Goal: Transaction & Acquisition: Purchase product/service

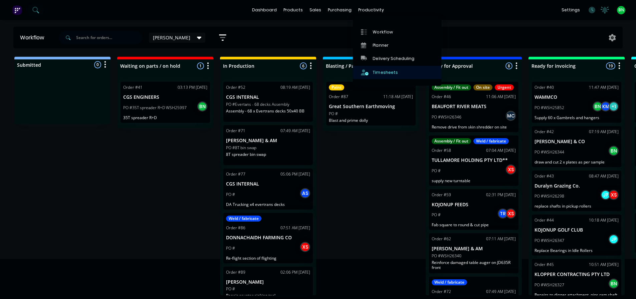
click at [383, 69] on div "Timesheets" at bounding box center [385, 72] width 25 height 6
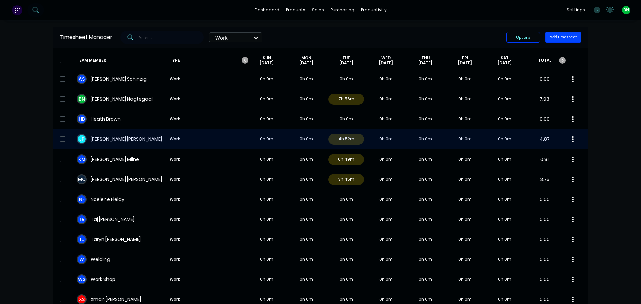
click at [122, 143] on div "[PERSON_NAME] Work 0h 0m 0h 0m 4h 52m 0h 0m 0h 0m 0h 0m 0h 0m 4.87" at bounding box center [320, 139] width 534 height 20
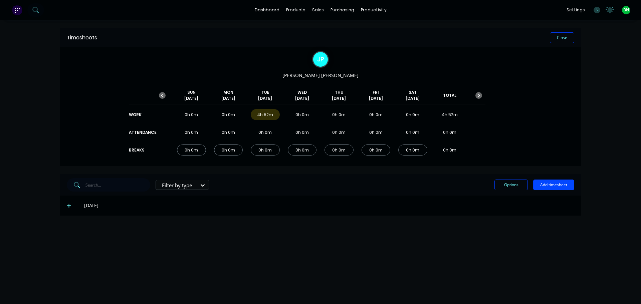
click at [71, 206] on icon at bounding box center [69, 205] width 4 height 5
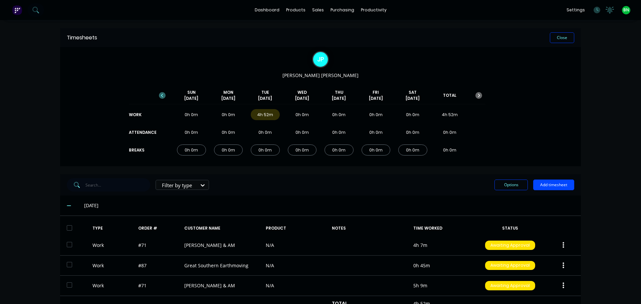
click at [163, 95] on icon "button" at bounding box center [162, 95] width 7 height 7
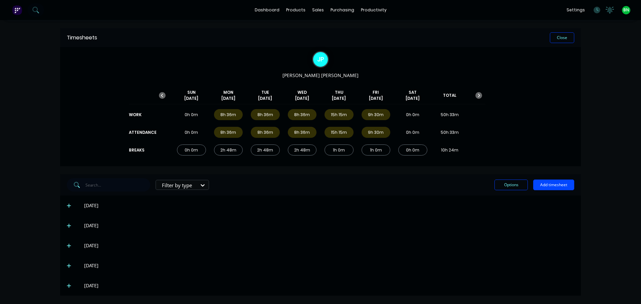
click at [68, 207] on icon at bounding box center [69, 205] width 4 height 5
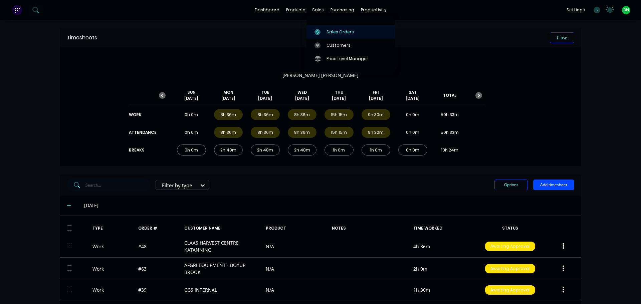
click at [327, 31] on div "Sales Orders" at bounding box center [340, 32] width 27 height 6
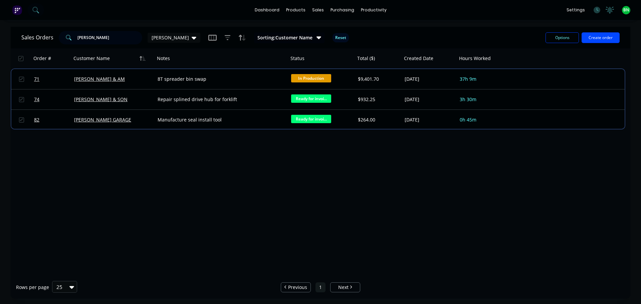
drag, startPoint x: 58, startPoint y: 38, endPoint x: 2, endPoint y: 37, distance: 56.5
click at [2, 37] on div "Sales Orders [PERSON_NAME] Sorting: Customer Name Reset Options Create order Or…" at bounding box center [320, 163] width 641 height 272
click at [590, 41] on button "Create order" at bounding box center [601, 37] width 38 height 11
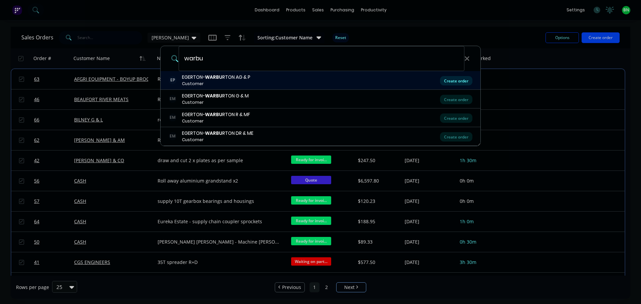
type input "warbu"
click at [464, 79] on div "Create order" at bounding box center [456, 80] width 32 height 9
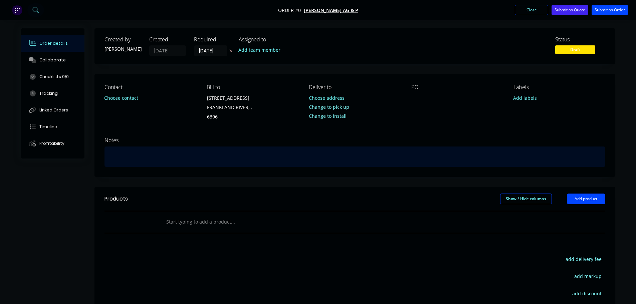
click at [140, 155] on div at bounding box center [355, 157] width 501 height 20
click at [136, 156] on div "manufactur half side hungry board for chaser bin" at bounding box center [355, 157] width 501 height 20
click at [241, 156] on div "manufacture half side hungry board for chaser bin" at bounding box center [355, 157] width 501 height 20
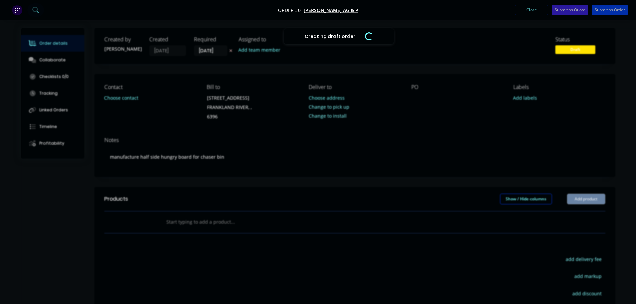
click at [413, 106] on div "Creating draft order... Loading... Order details Collaborate Checklists 0/0 Tra…" at bounding box center [318, 215] width 608 height 375
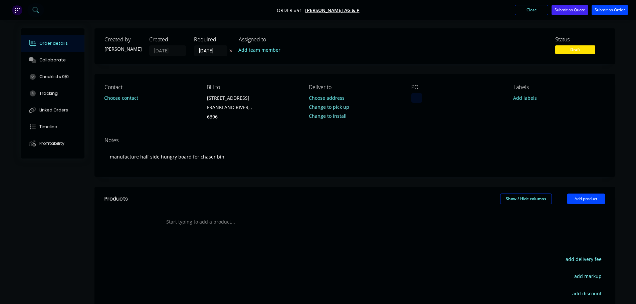
click at [416, 98] on div at bounding box center [417, 98] width 11 height 10
drag, startPoint x: 553, startPoint y: 142, endPoint x: 540, endPoint y: 137, distance: 13.3
click at [551, 142] on div "Notes" at bounding box center [355, 140] width 501 height 6
click at [602, 14] on button "Submit as Order" at bounding box center [610, 10] width 36 height 10
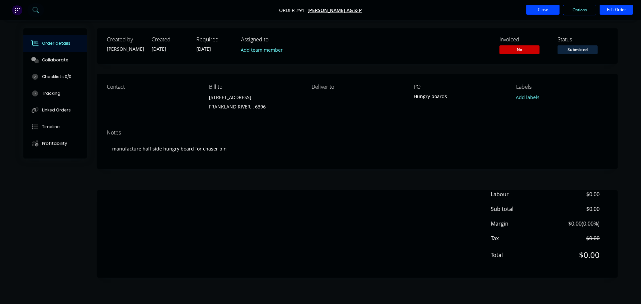
click at [535, 9] on button "Close" at bounding box center [542, 10] width 33 height 10
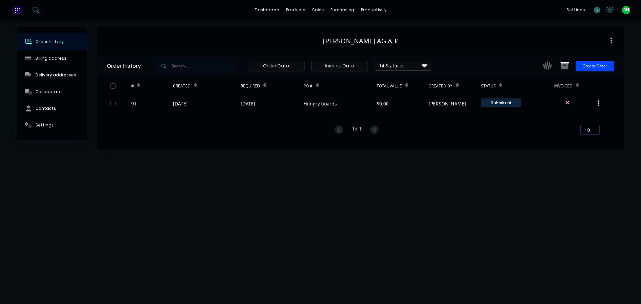
click at [596, 11] on icon at bounding box center [597, 10] width 7 height 7
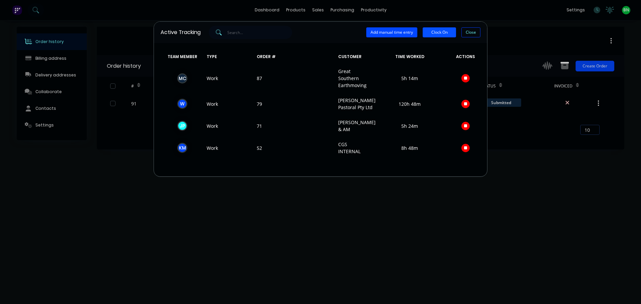
click at [436, 32] on button "Clock On" at bounding box center [439, 32] width 33 height 10
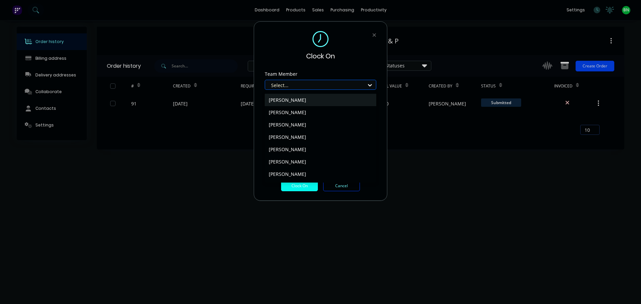
click at [295, 84] on div at bounding box center [317, 85] width 92 height 8
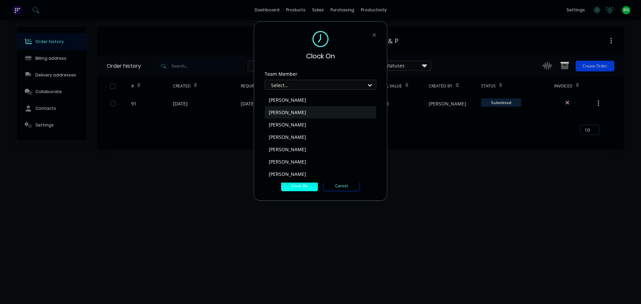
click at [296, 111] on div "[PERSON_NAME]" at bounding box center [321, 112] width 112 height 12
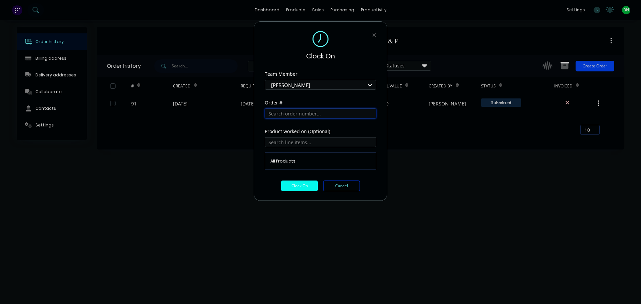
click at [296, 113] on input "text" at bounding box center [321, 114] width 112 height 10
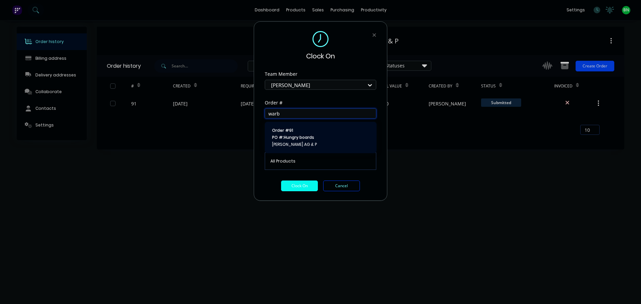
type input "warb"
click at [311, 138] on span "PO #: Hungry boards" at bounding box center [320, 138] width 97 height 6
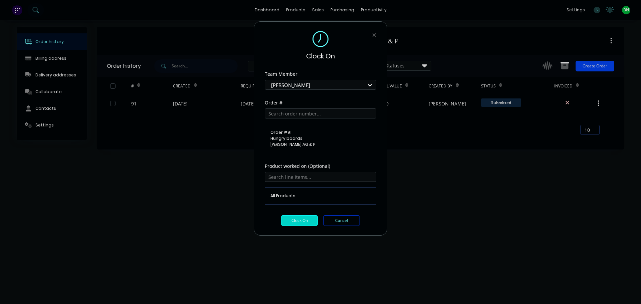
click at [300, 221] on button "Clock On" at bounding box center [299, 220] width 37 height 11
